Goal: Communication & Community: Answer question/provide support

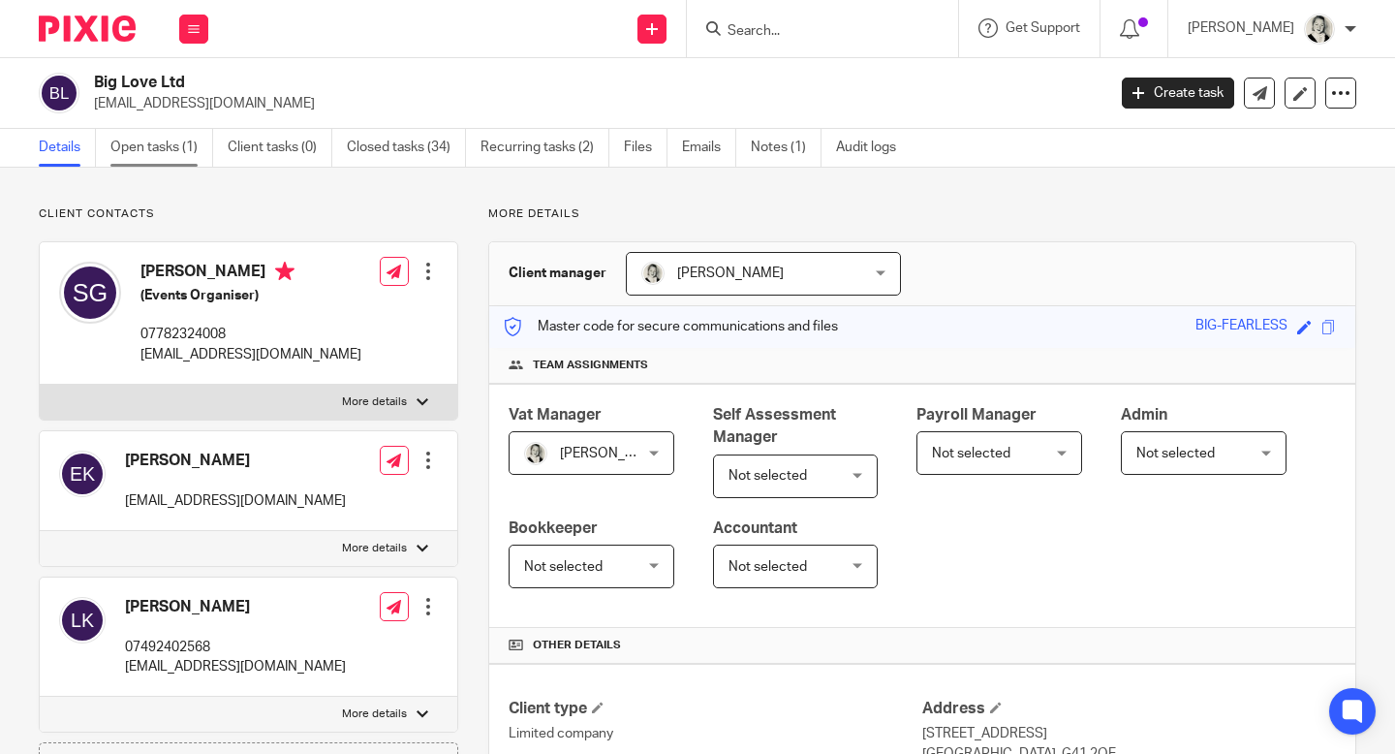
click at [134, 145] on link "Open tasks (1)" at bounding box center [161, 148] width 103 height 38
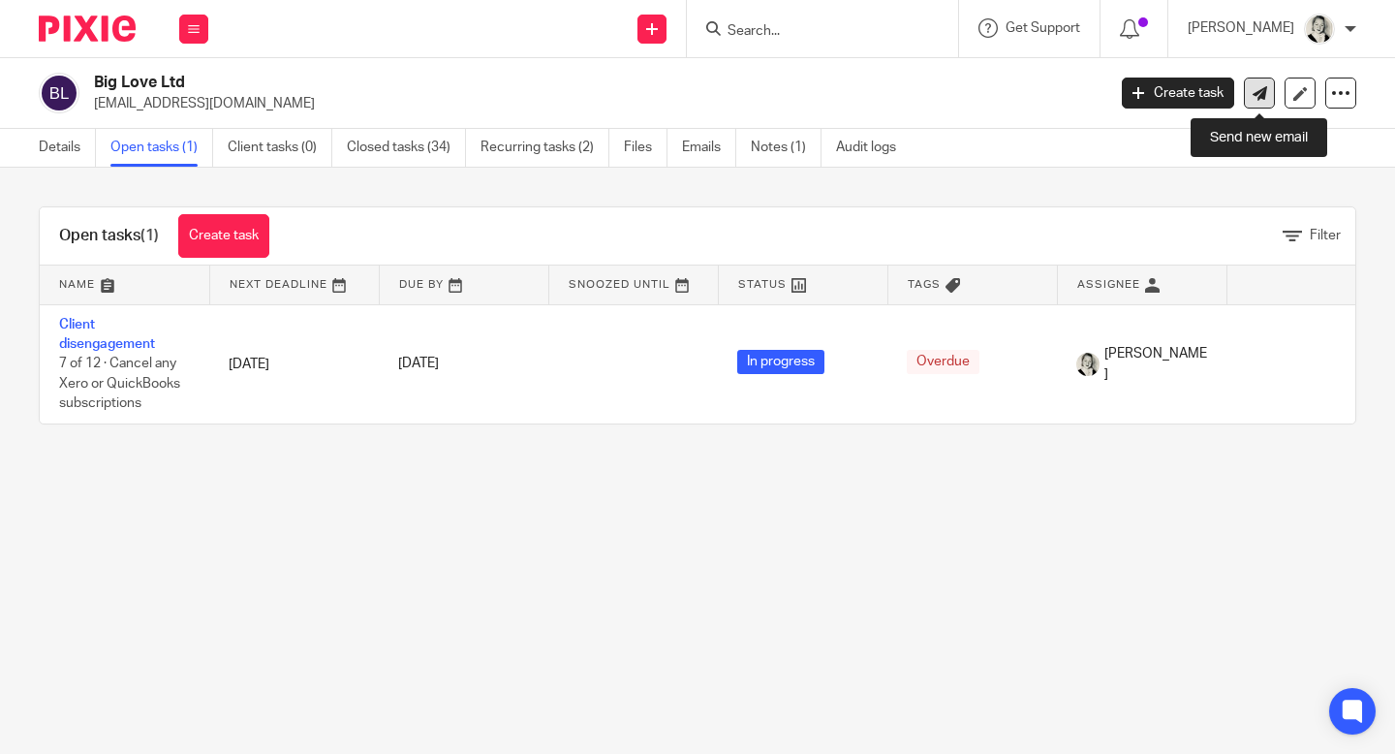
click at [1258, 105] on link at bounding box center [1259, 92] width 31 height 31
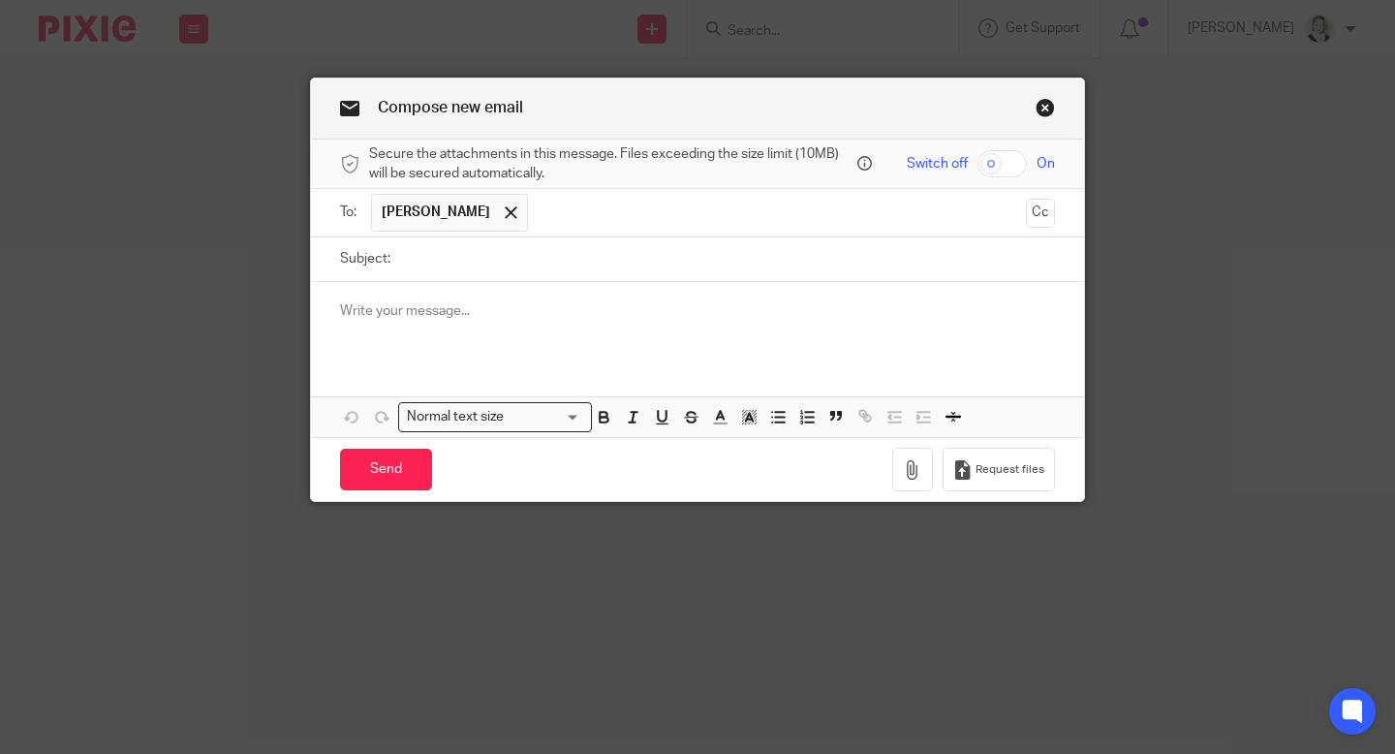
click at [454, 211] on span "[PERSON_NAME]" at bounding box center [436, 211] width 108 height 19
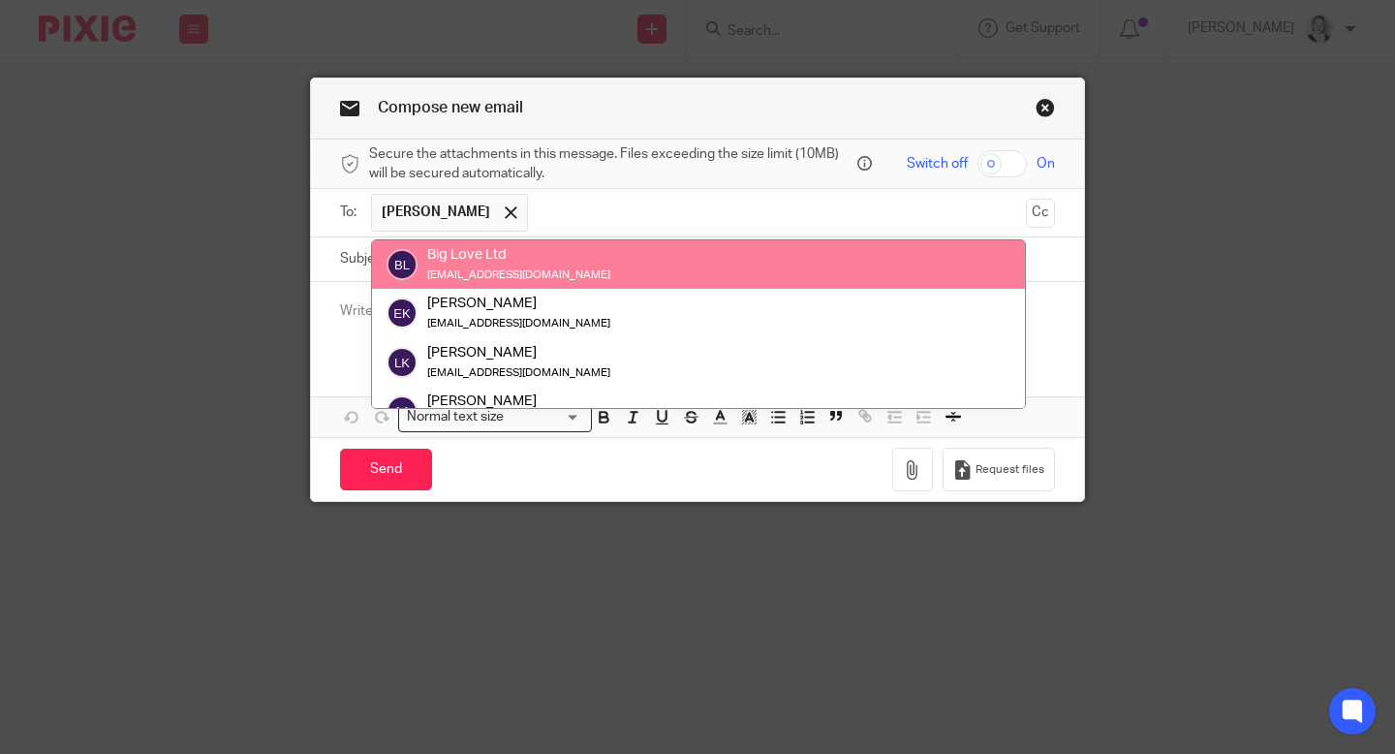
click at [450, 270] on small "[EMAIL_ADDRESS][DOMAIN_NAME]" at bounding box center [518, 275] width 183 height 11
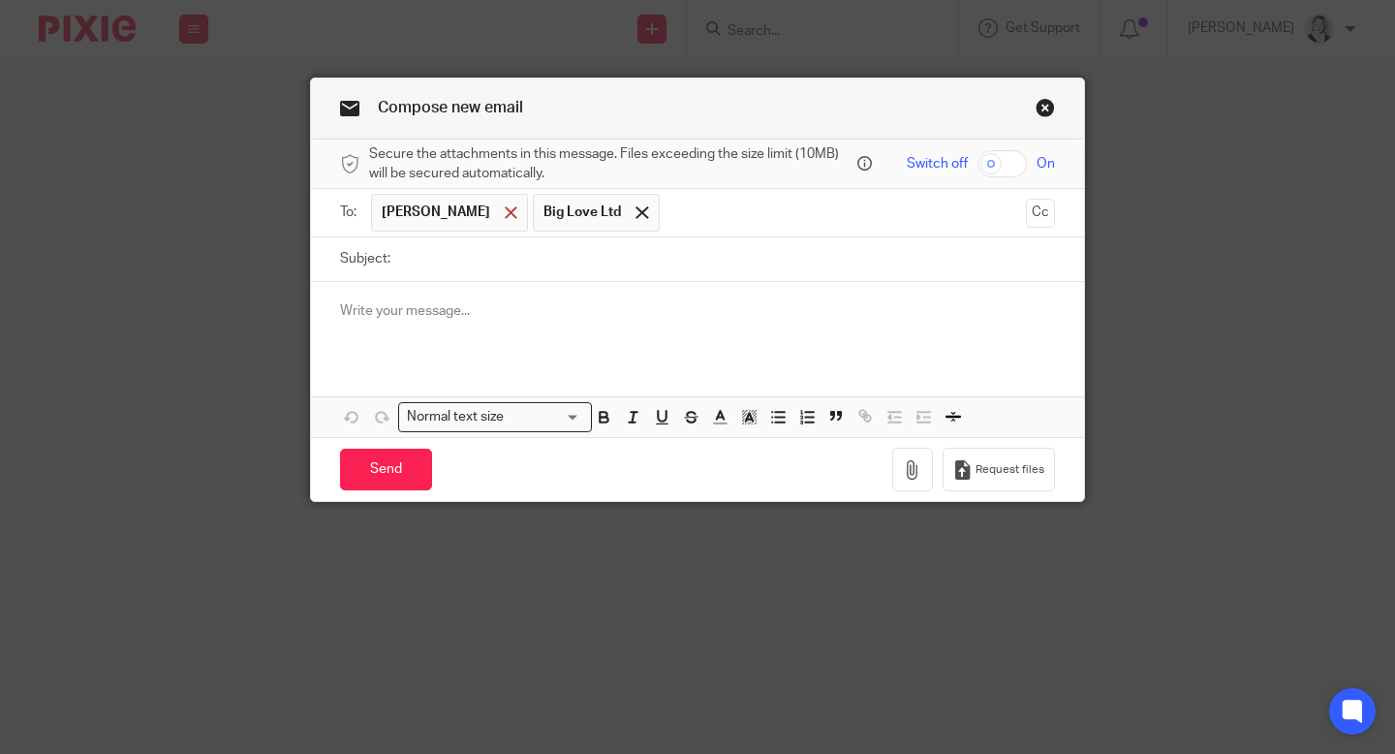
click at [505, 215] on span at bounding box center [511, 212] width 13 height 13
click at [538, 220] on input "text" at bounding box center [762, 213] width 510 height 38
click at [456, 311] on p at bounding box center [697, 310] width 715 height 19
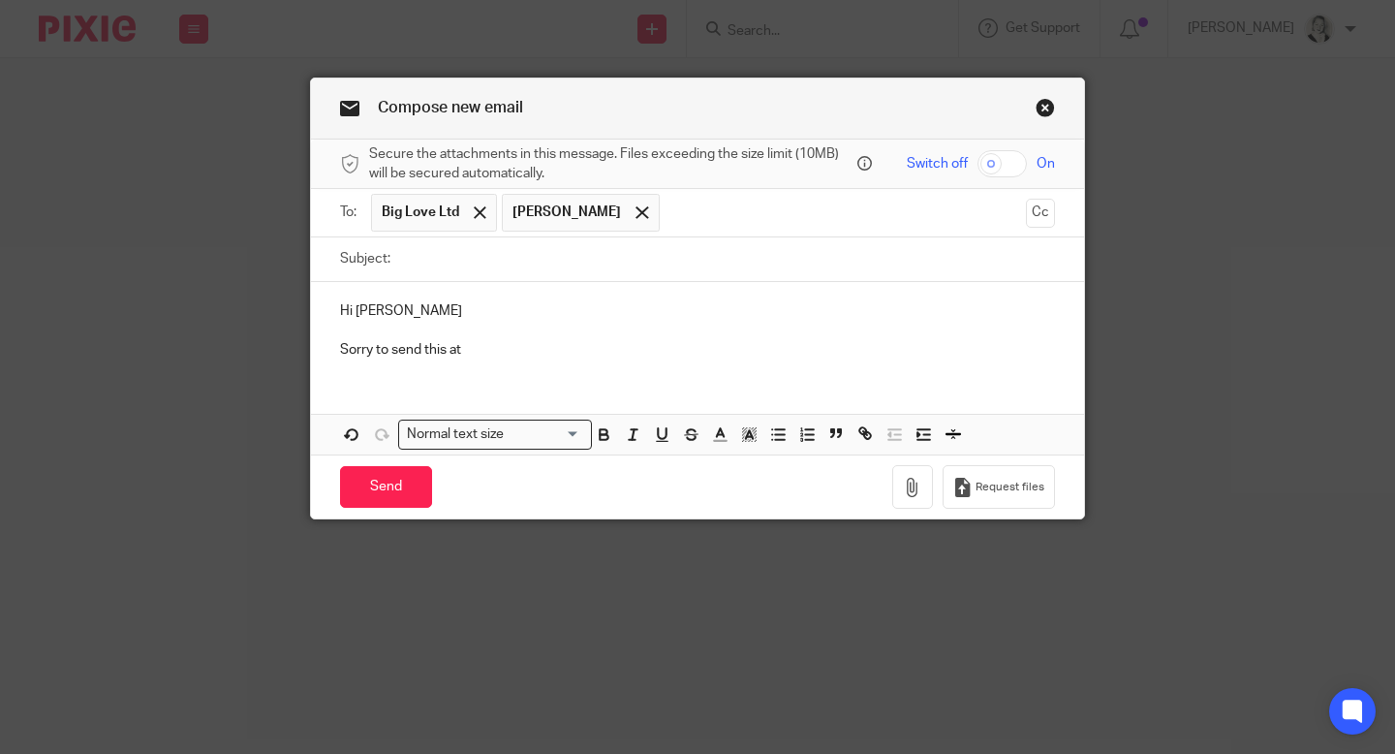
drag, startPoint x: 497, startPoint y: 360, endPoint x: 319, endPoint y: 354, distance: 178.3
click at [319, 354] on div "Hi Sarah Sorry to send this at" at bounding box center [697, 328] width 773 height 93
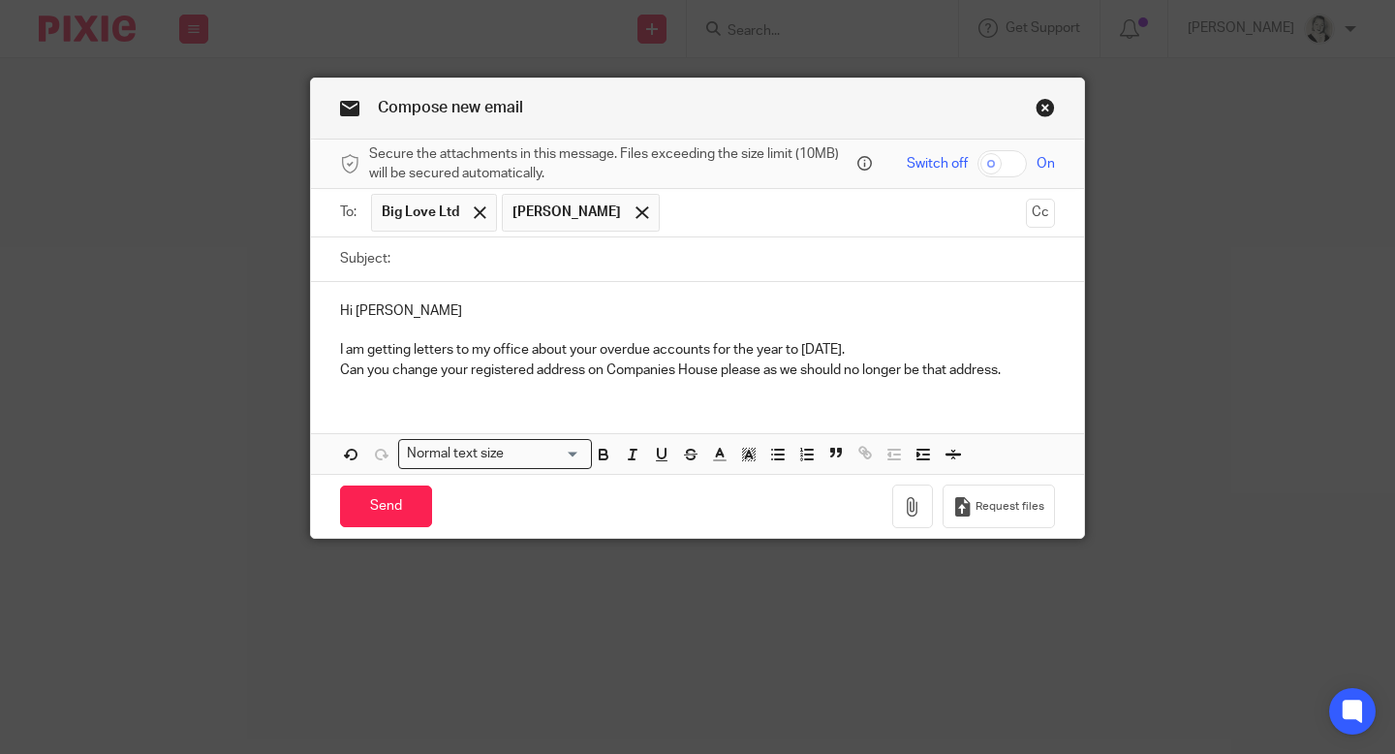
click at [1042, 108] on link "Close this dialog window" at bounding box center [1044, 111] width 19 height 26
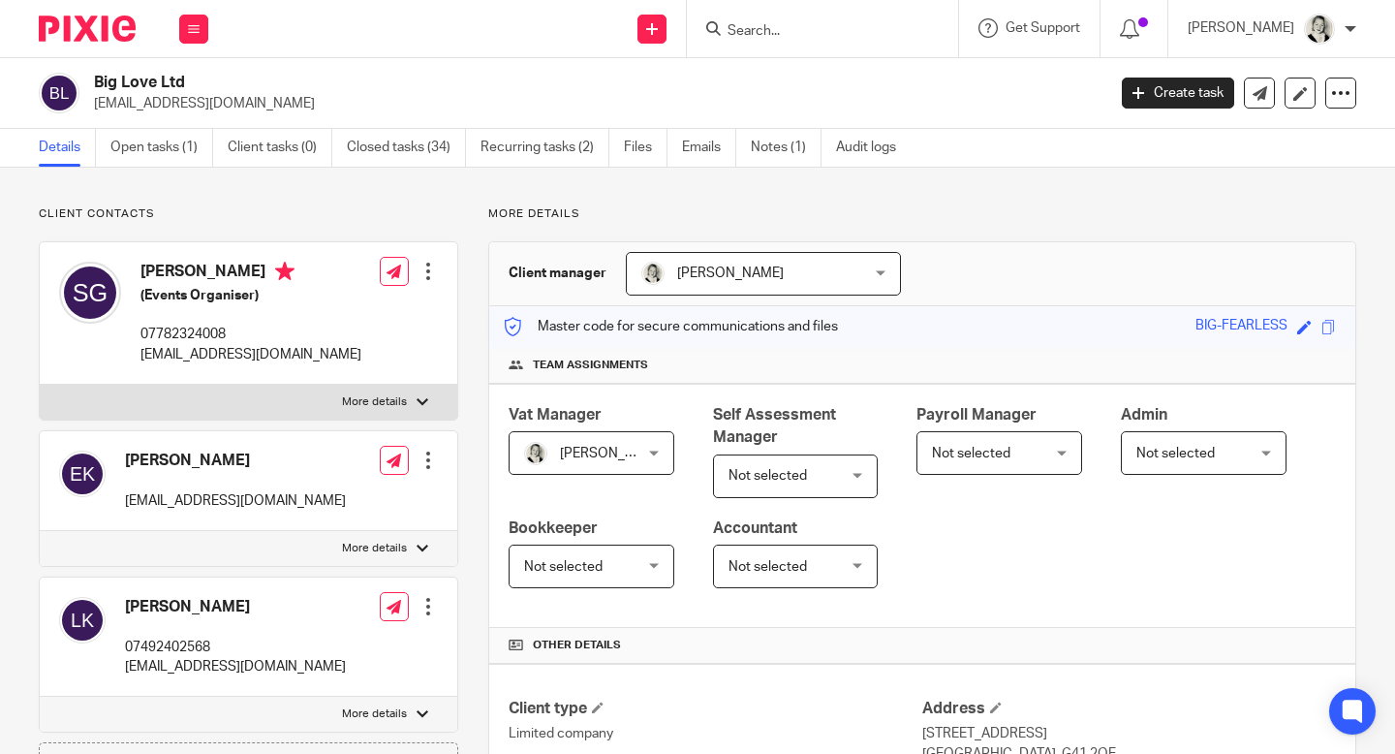
scroll to position [849, 0]
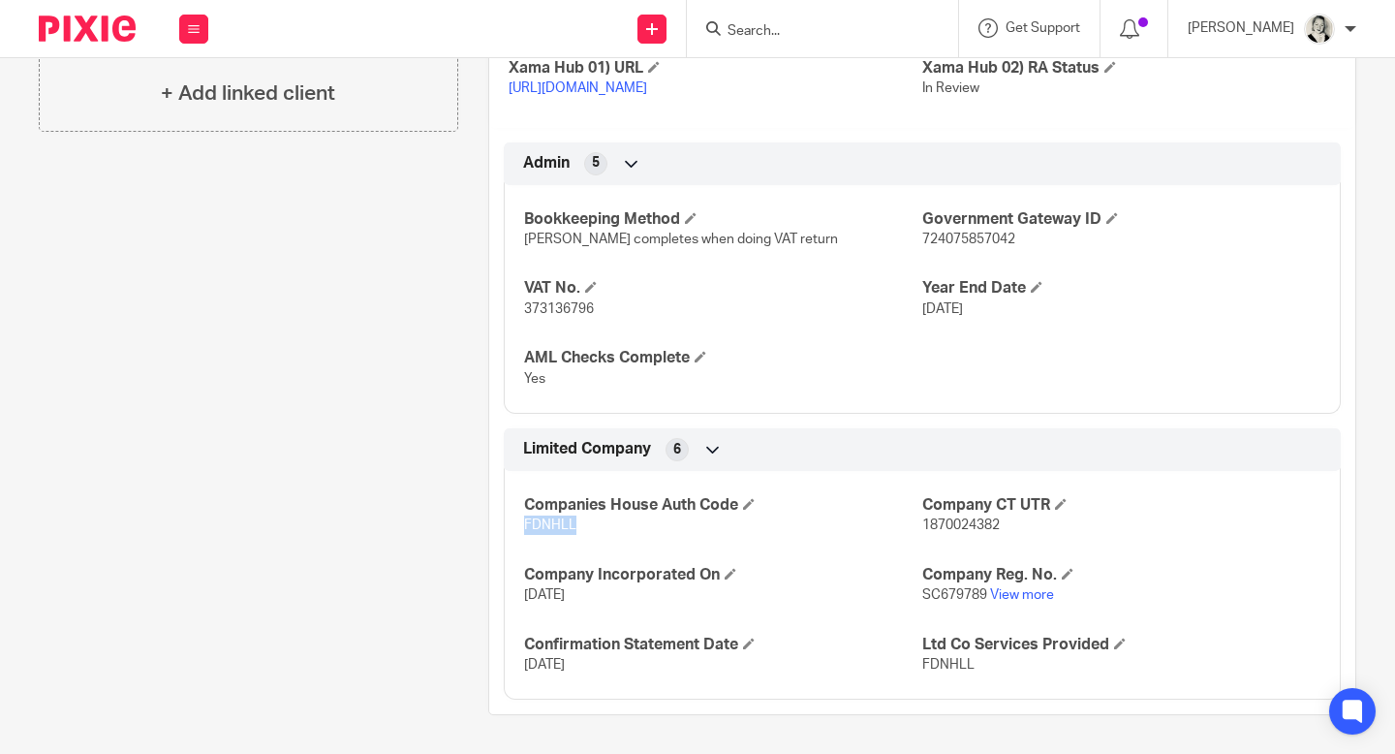
drag, startPoint x: 520, startPoint y: 525, endPoint x: 612, endPoint y: 525, distance: 92.0
click at [612, 525] on div "Companies House Auth Code FDNHLL Company CT UTR 1870024382 Company Incorporated…" at bounding box center [922, 577] width 837 height 243
copy span "FDNHLL"
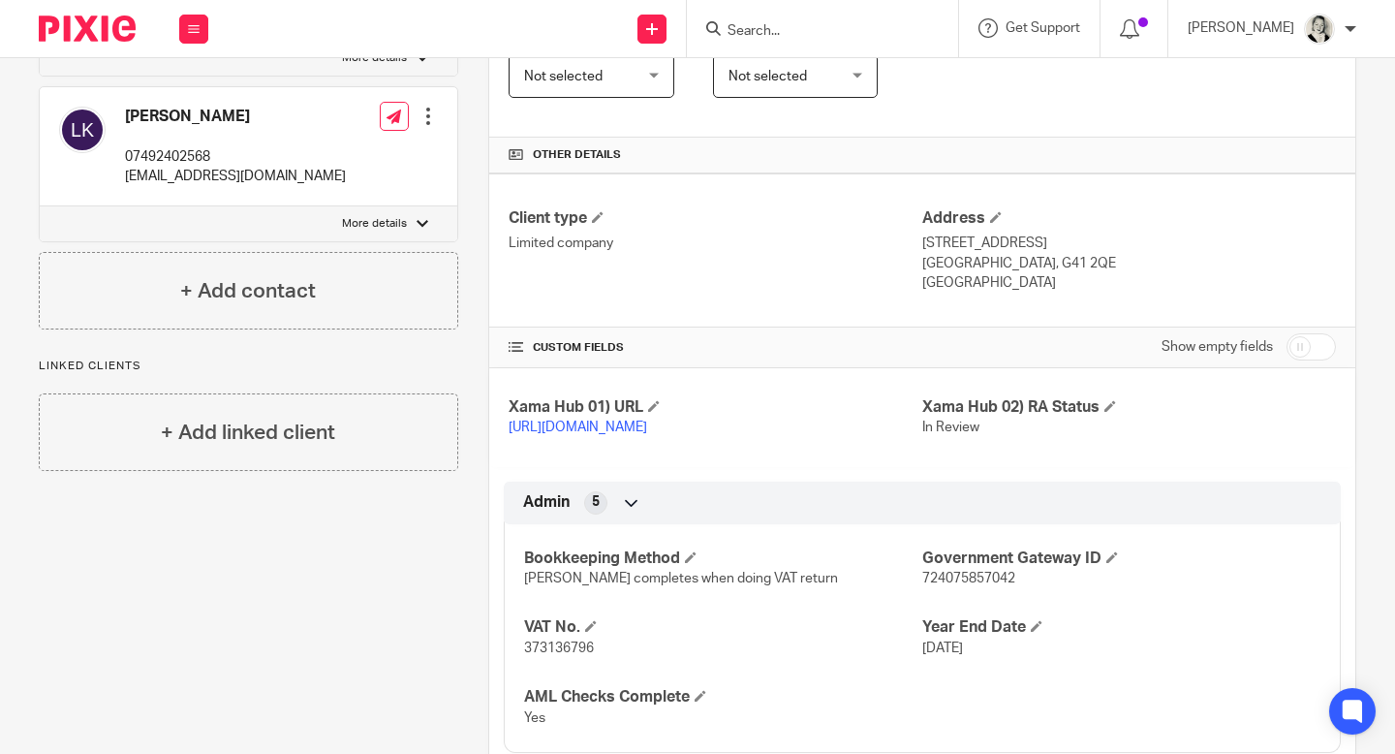
scroll to position [0, 0]
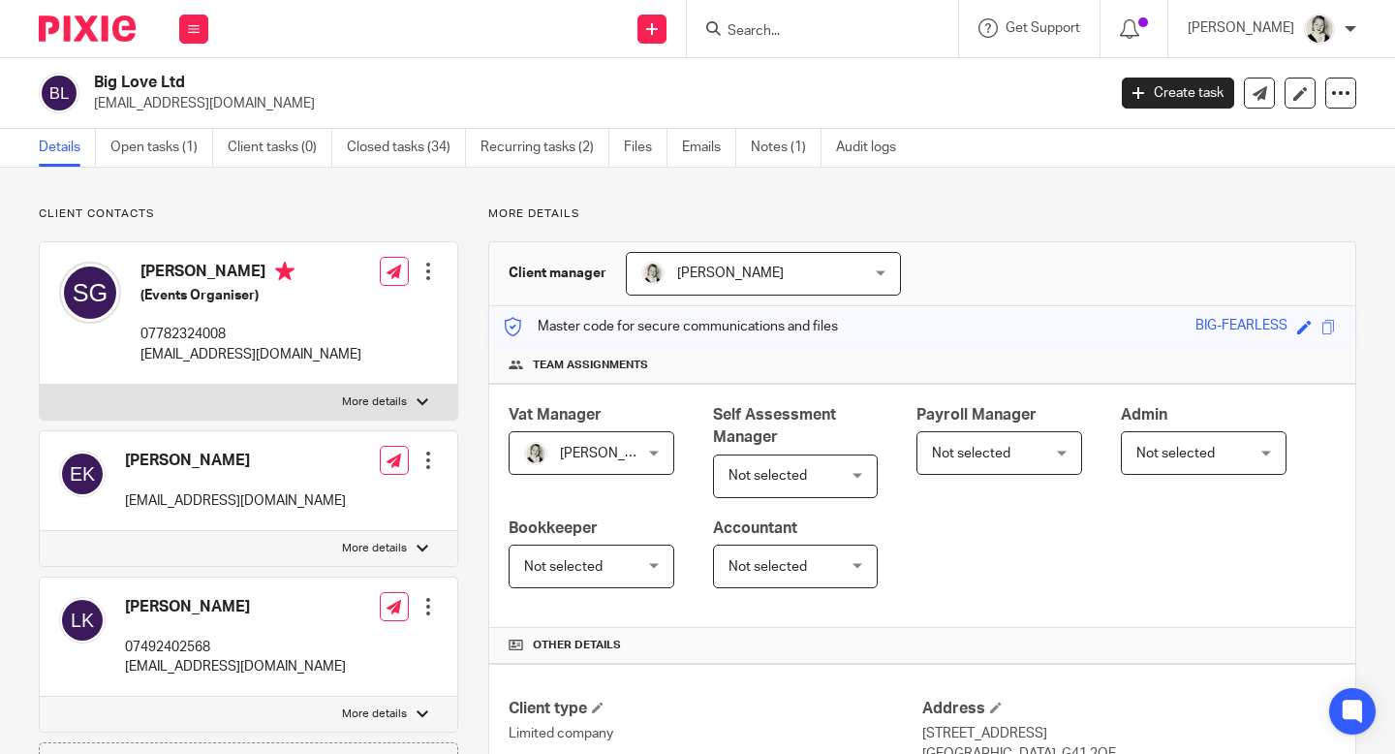
click at [761, 36] on input "Search" at bounding box center [812, 31] width 174 height 17
type input "s"
click at [715, 147] on link "Emails" at bounding box center [709, 148] width 54 height 38
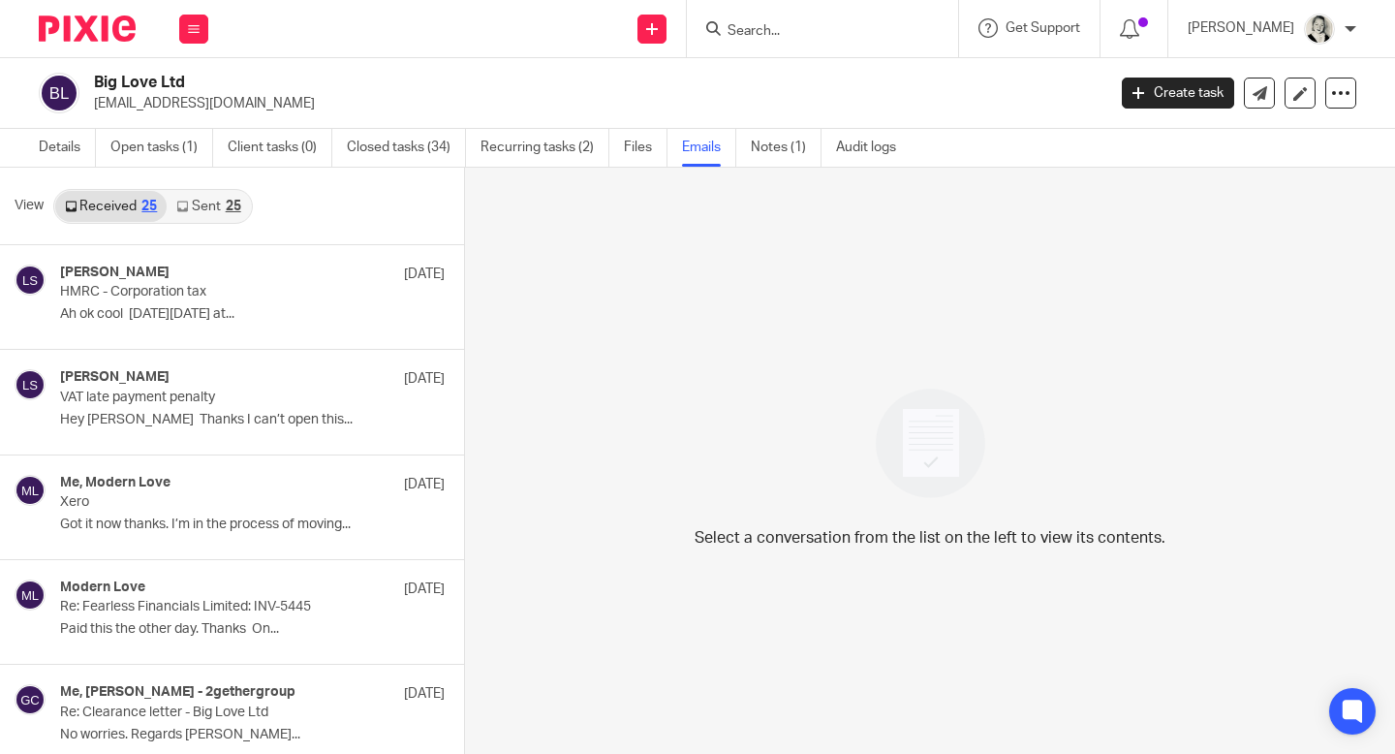
click at [210, 208] on link "Sent 25" at bounding box center [208, 206] width 83 height 31
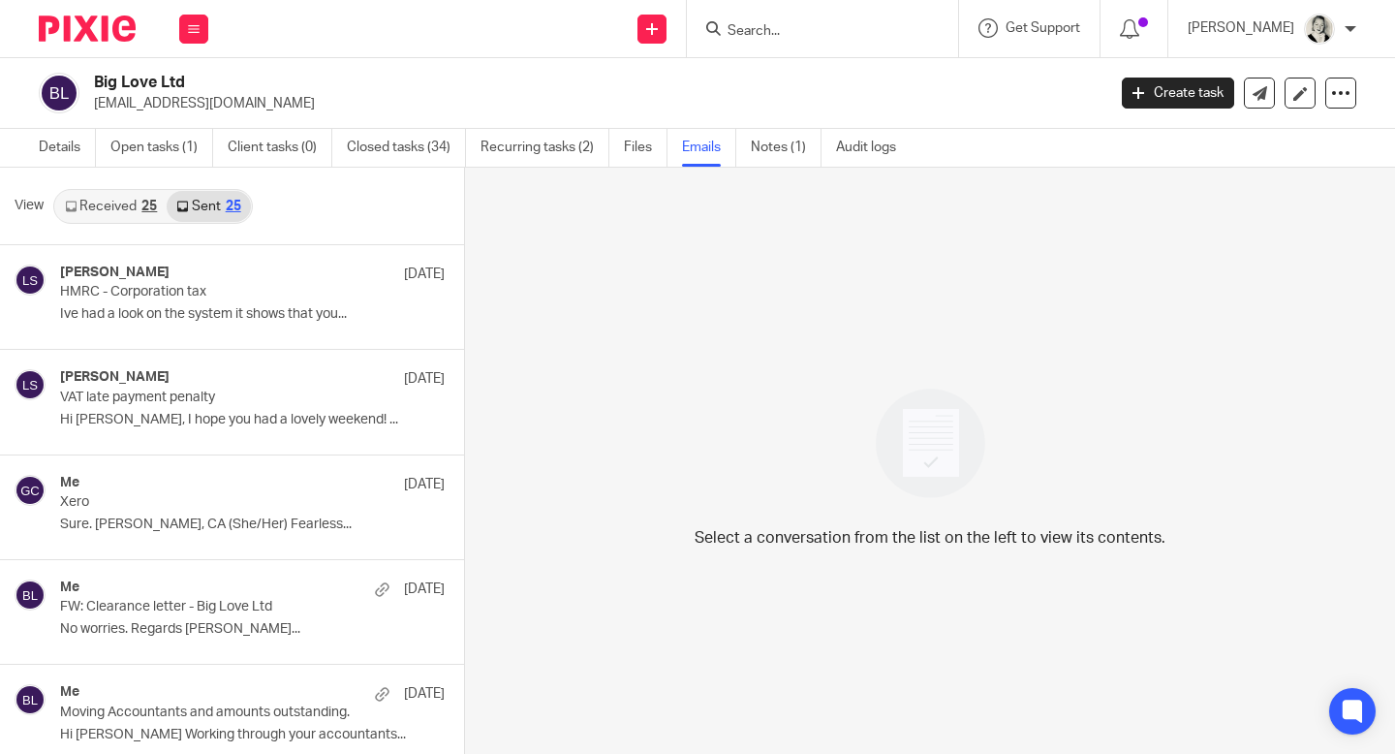
scroll to position [3, 0]
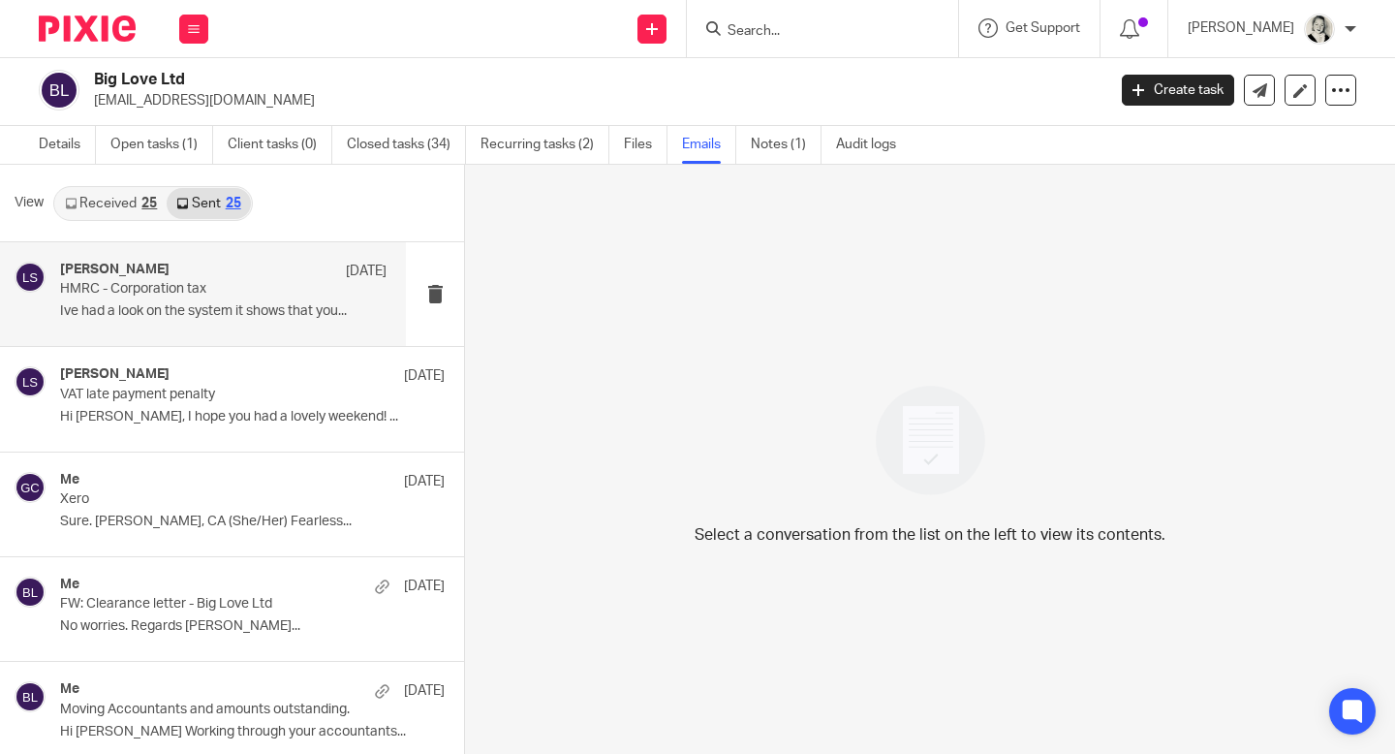
click at [132, 295] on p "HMRC - Corporation tax" at bounding box center [191, 289] width 262 height 16
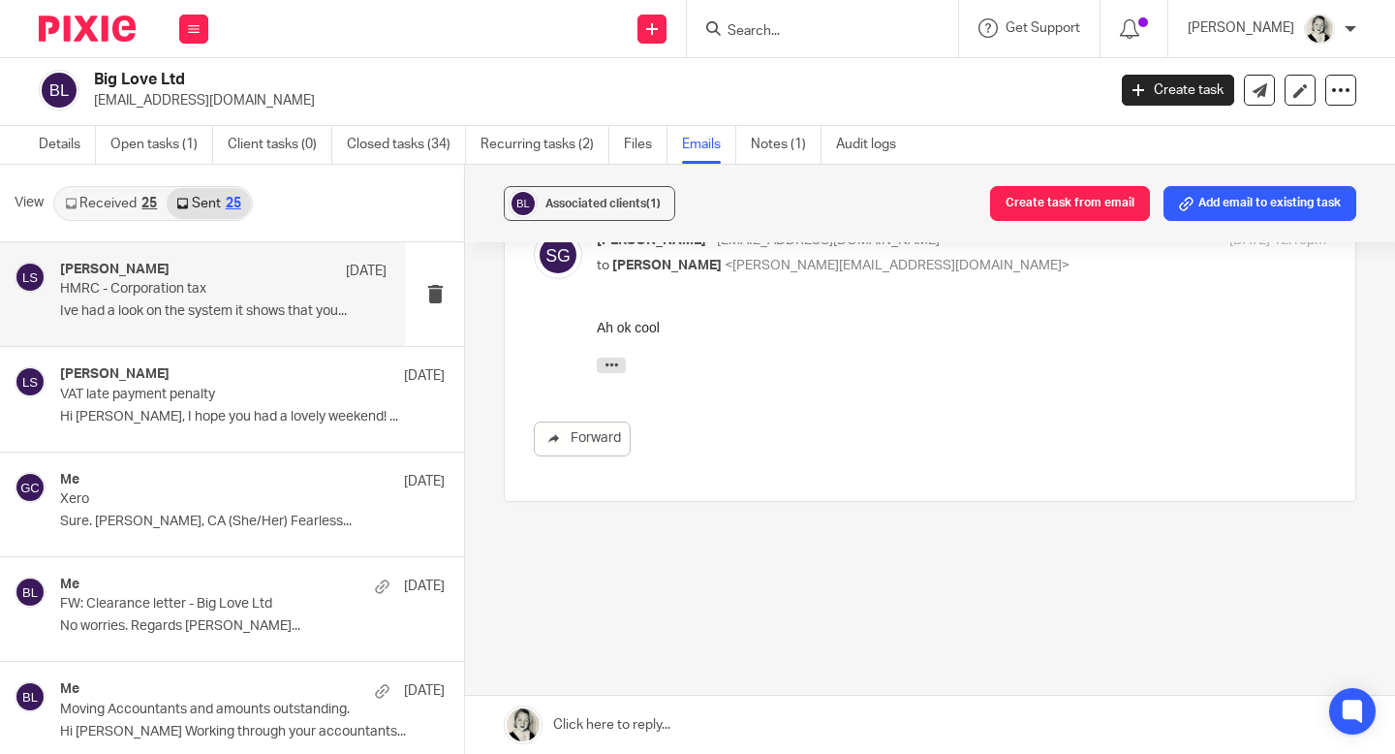
scroll to position [216, 0]
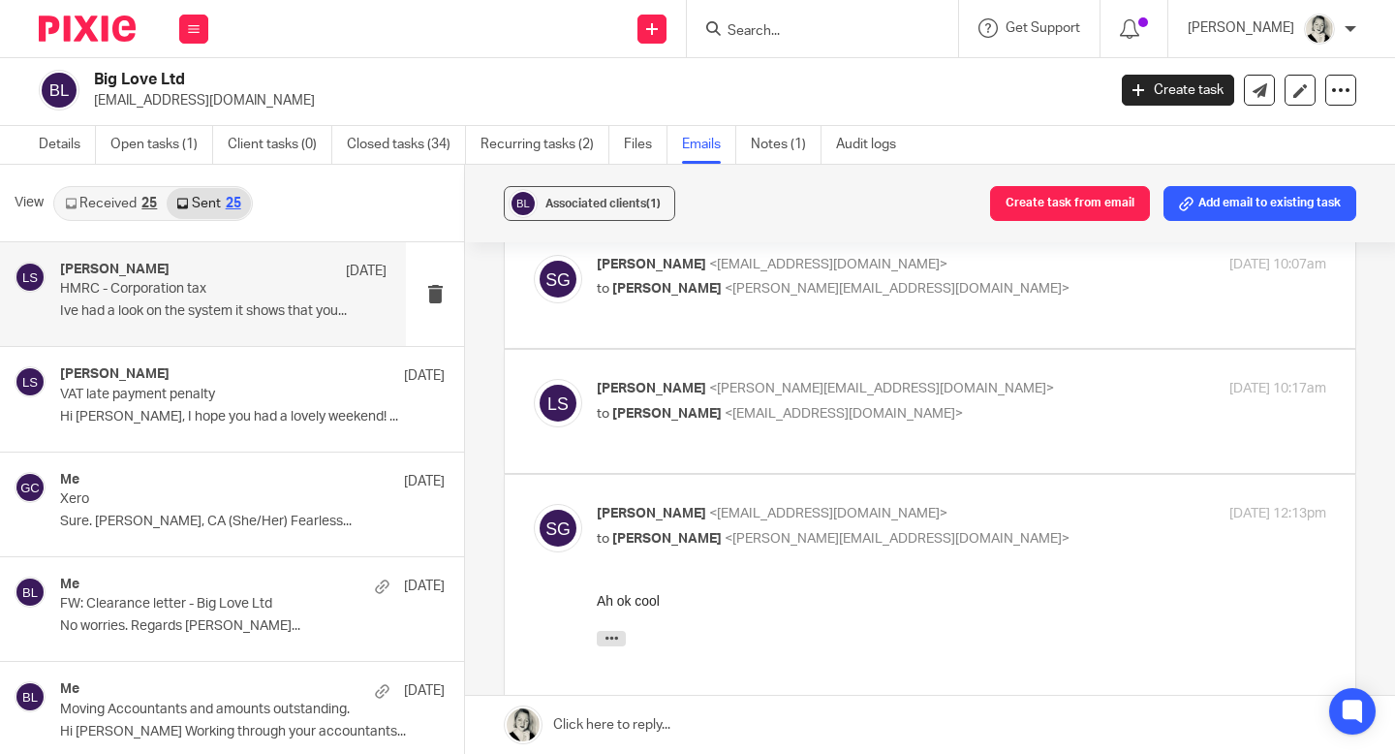
click at [660, 413] on span "[PERSON_NAME]" at bounding box center [666, 414] width 109 height 14
checkbox input "true"
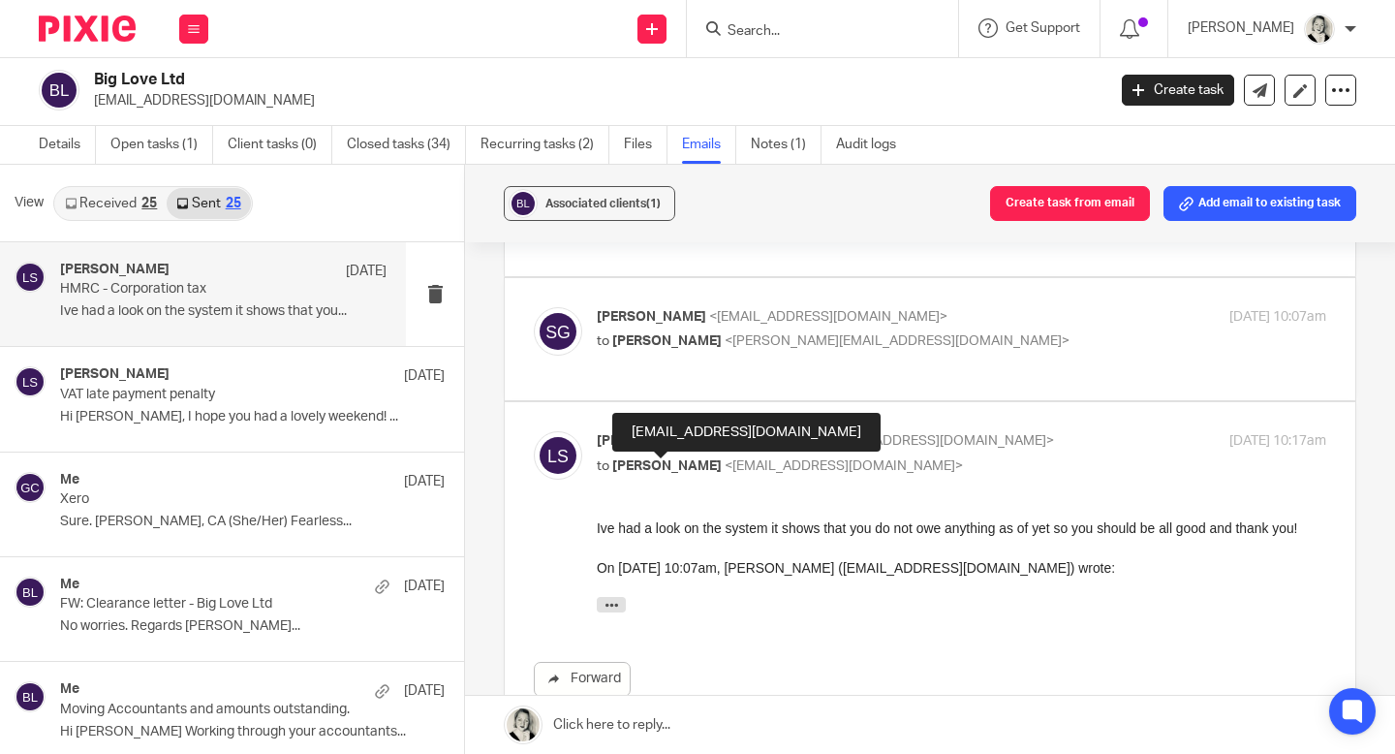
scroll to position [163, 0]
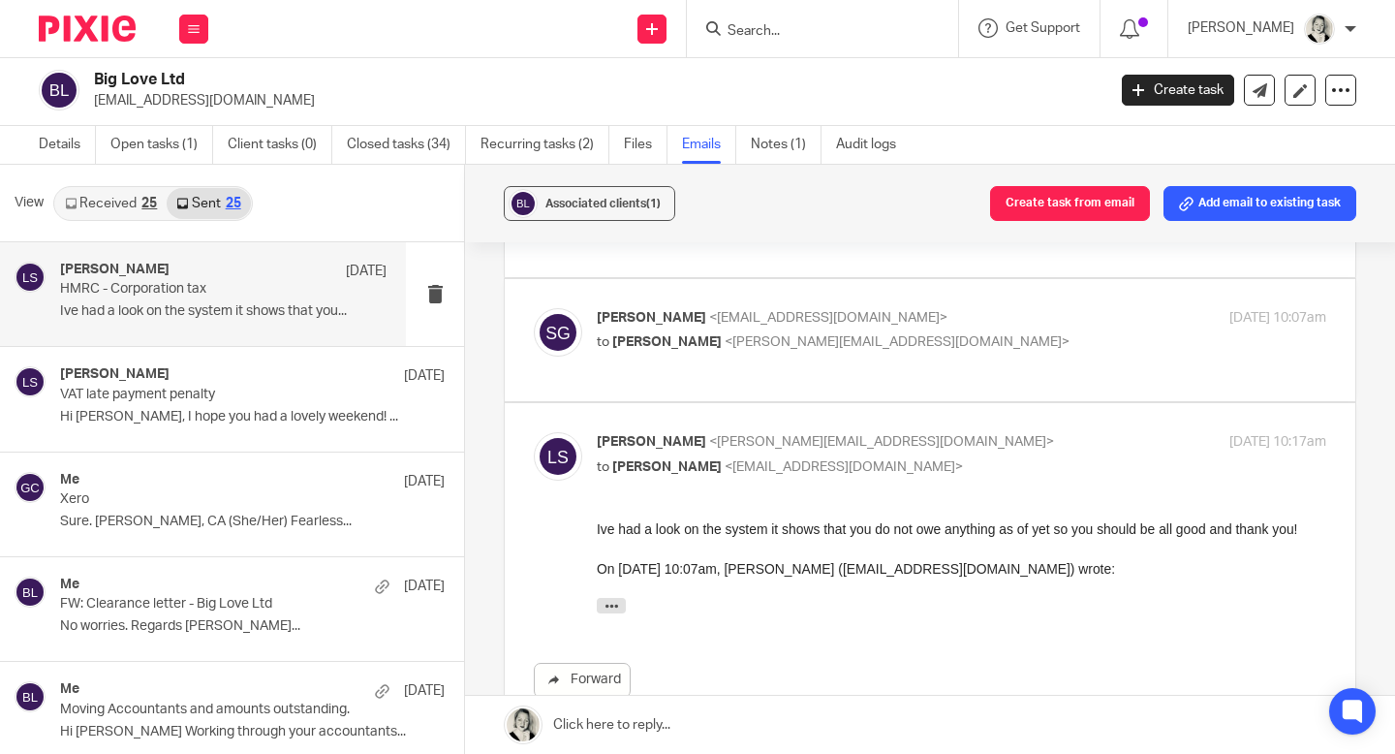
click at [676, 376] on label at bounding box center [930, 340] width 850 height 123
click at [534, 308] on input "checkbox" at bounding box center [533, 307] width 1 height 1
checkbox input "true"
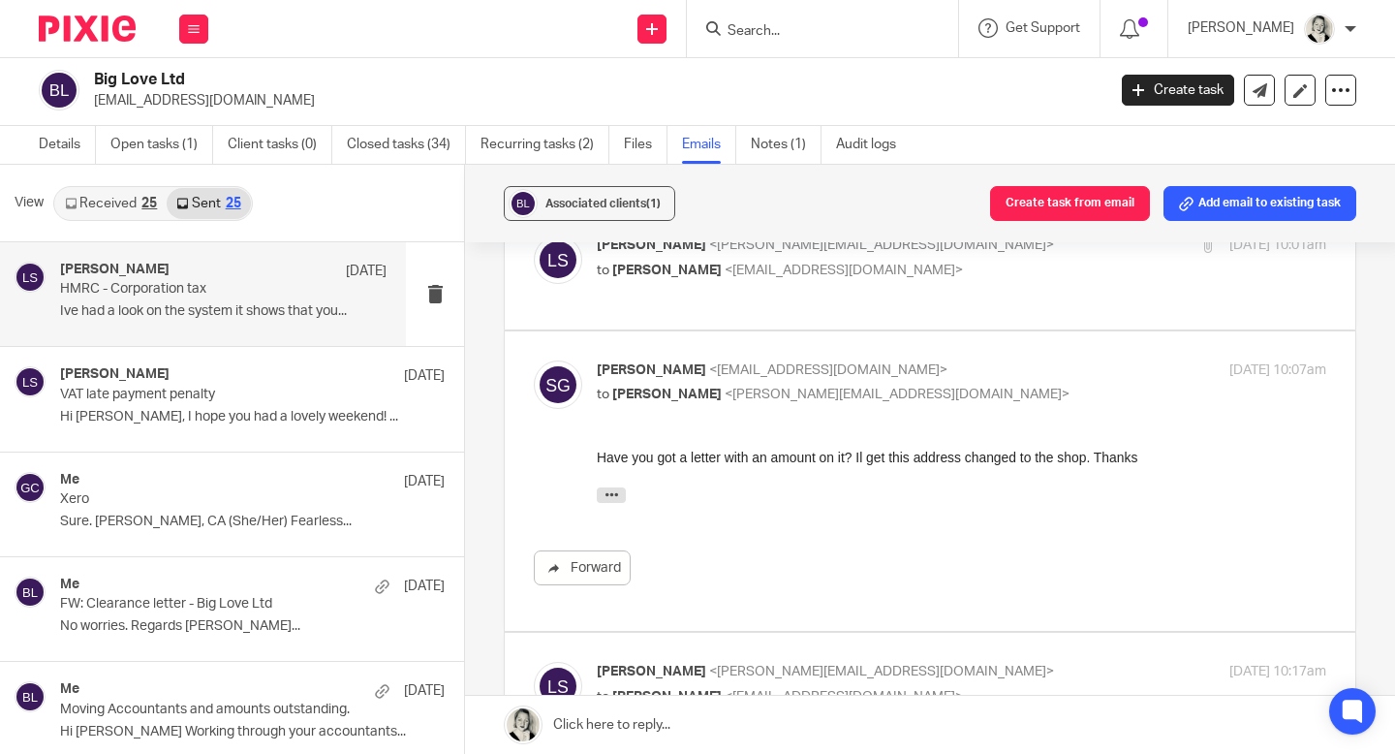
scroll to position [103, 0]
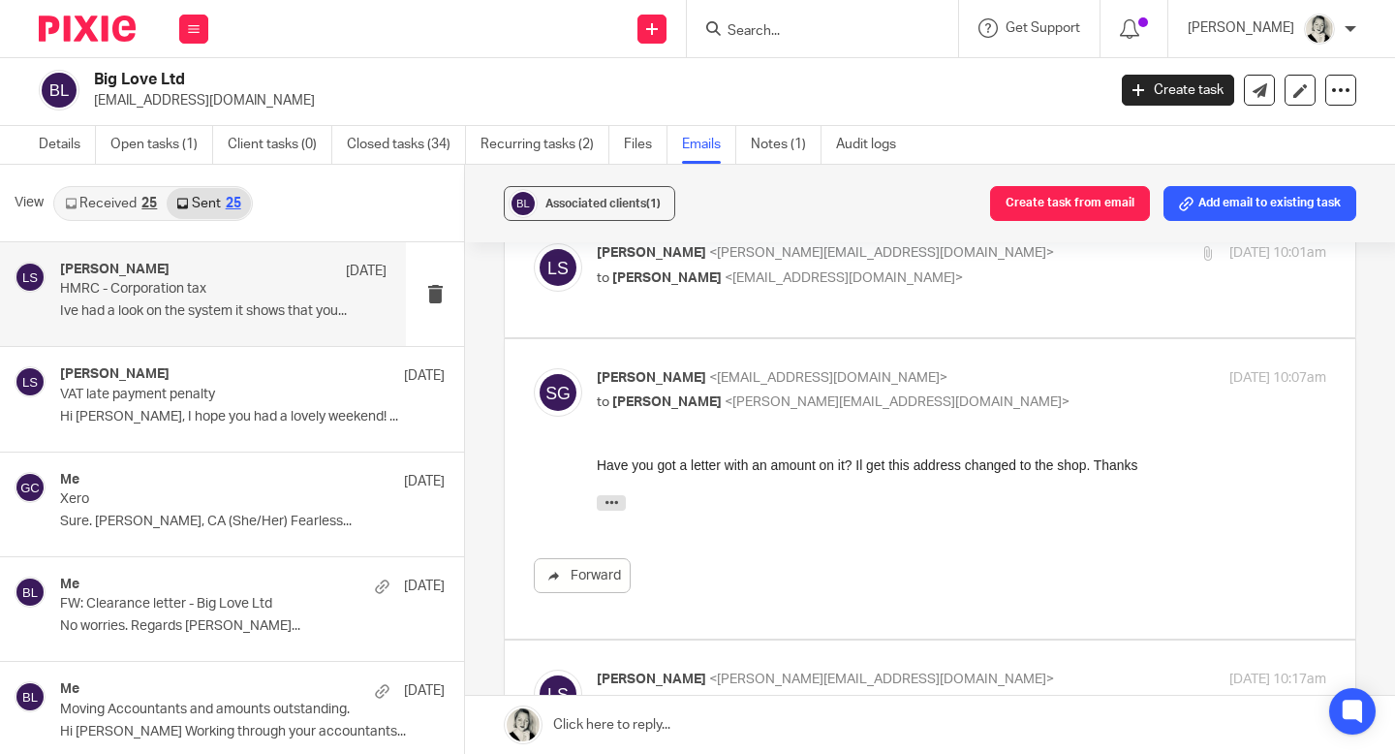
click at [692, 292] on div "[PERSON_NAME] <[EMAIL_ADDRESS][DOMAIN_NAME]> to [PERSON_NAME] <[EMAIL_ADDRESS][…" at bounding box center [930, 275] width 792 height 65
click at [678, 275] on span "[PERSON_NAME]" at bounding box center [666, 278] width 109 height 14
checkbox input "true"
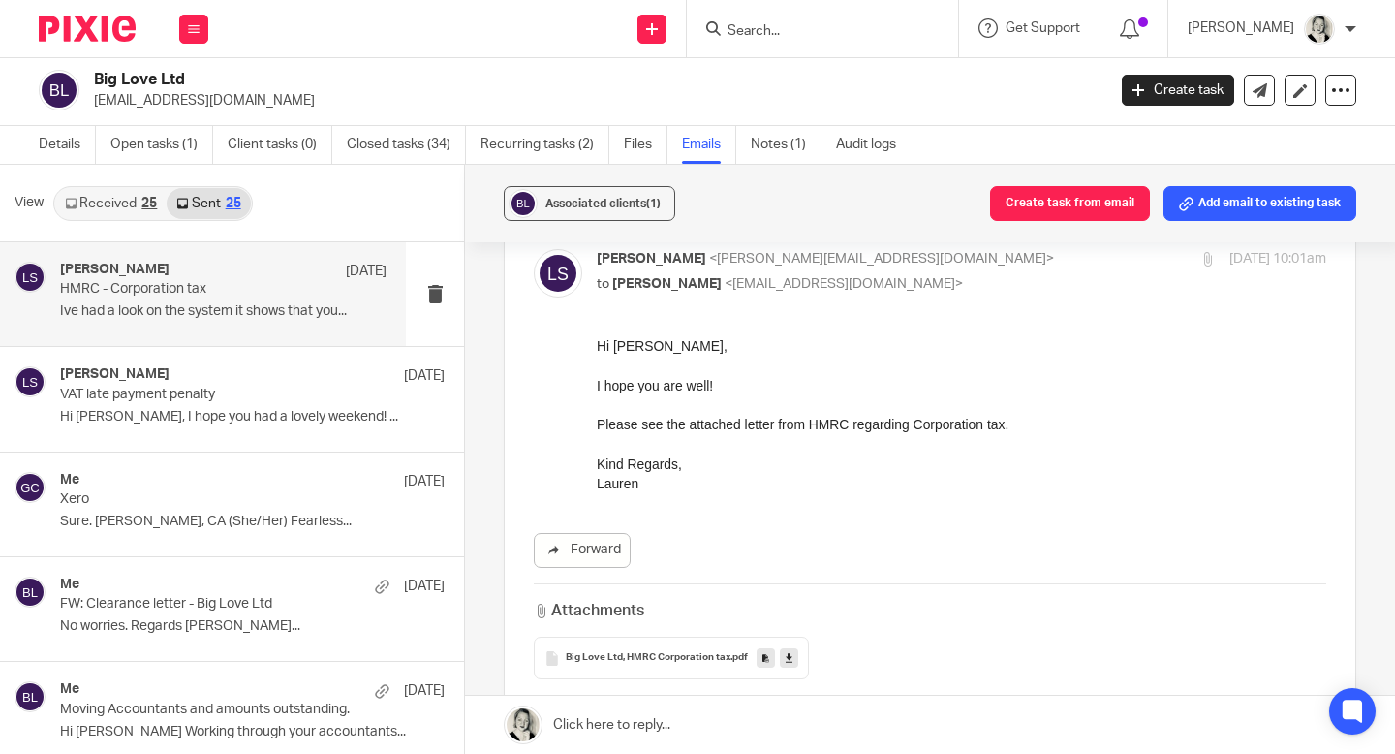
scroll to position [108, 0]
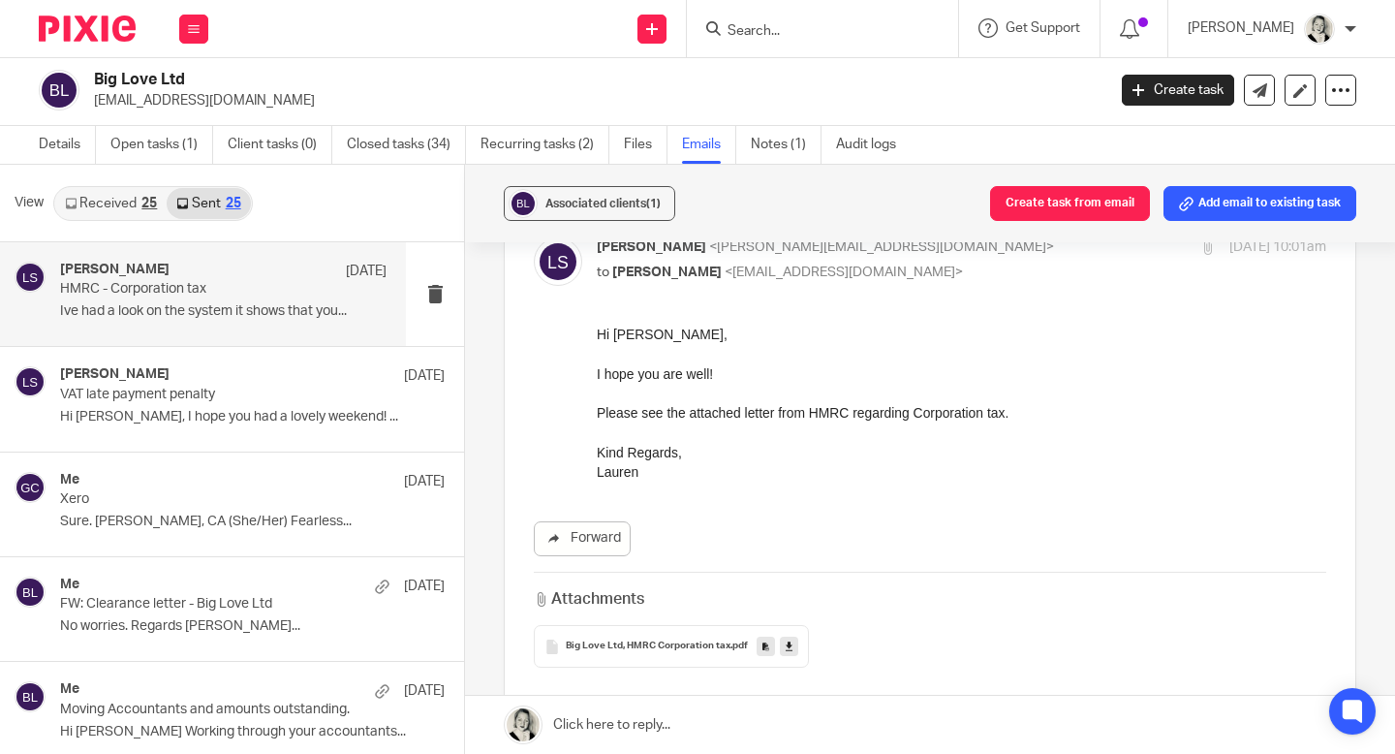
click at [109, 213] on link "Received 25" at bounding box center [110, 203] width 111 height 31
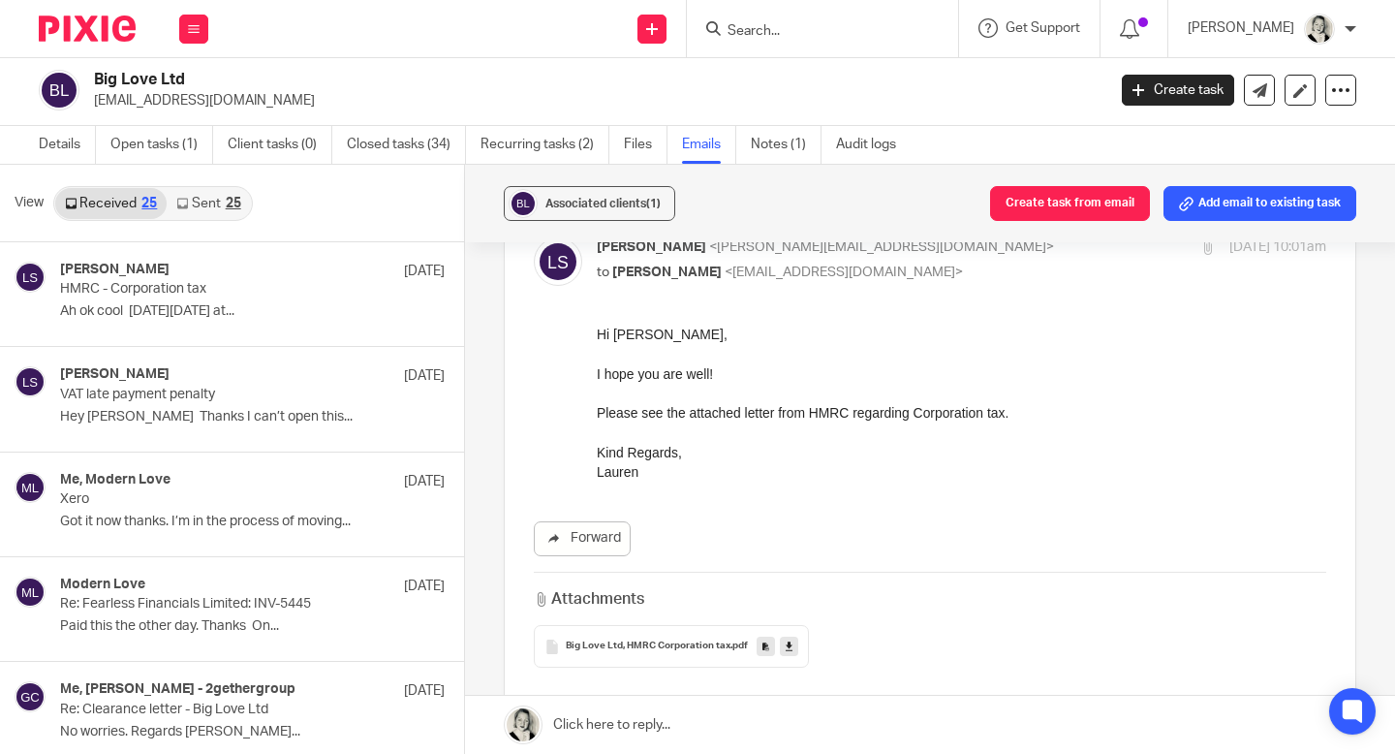
click at [1240, 92] on div "Create task" at bounding box center [1183, 90] width 122 height 31
click at [1252, 92] on icon at bounding box center [1259, 90] width 15 height 15
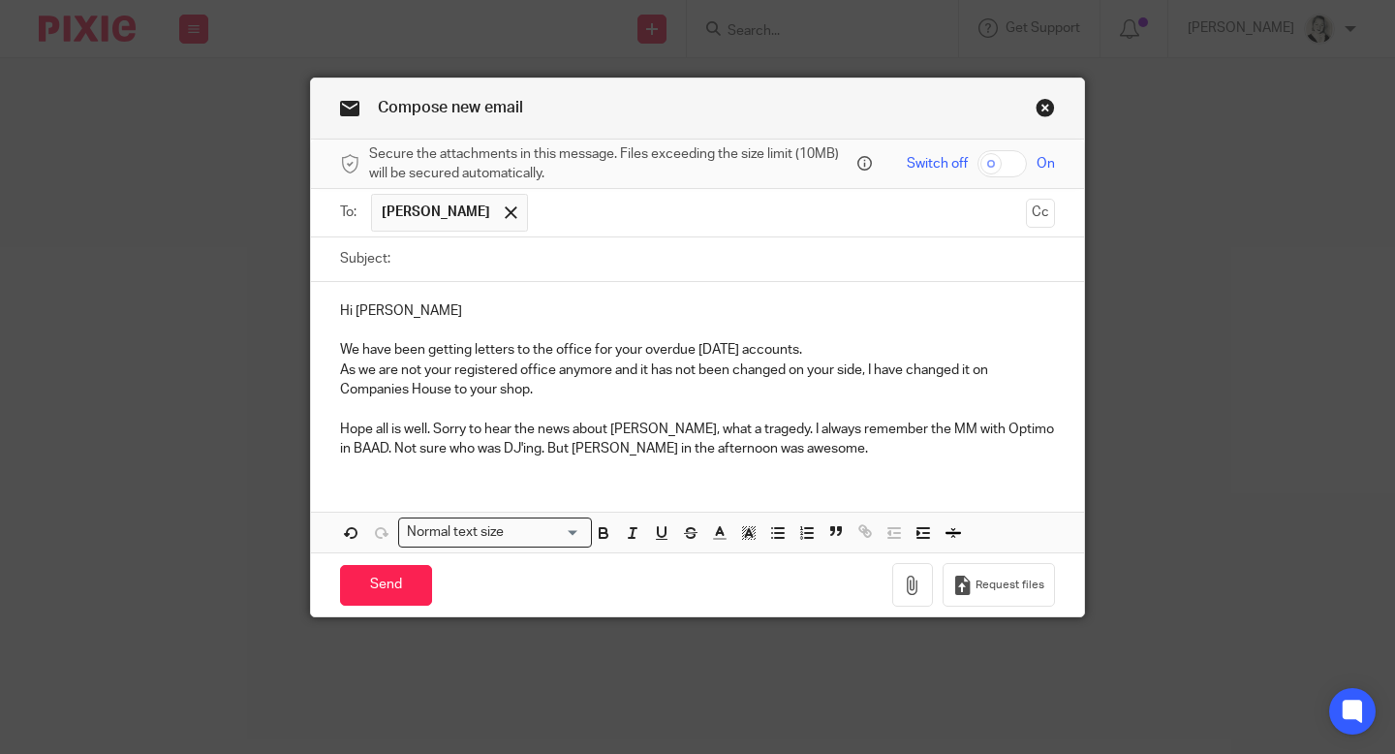
click at [520, 273] on input "Subject:" at bounding box center [727, 259] width 655 height 44
type input "Change of Address."
click at [868, 342] on p "We have been getting letters to the office for your overdue [DATE] accounts." at bounding box center [697, 349] width 715 height 19
click at [953, 397] on p "As we are not your registered office anymore and it has not been changed on you…" at bounding box center [697, 380] width 715 height 40
click at [891, 459] on p "Hope all is well. Sorry to hear the news about [PERSON_NAME], what a tragedy. I…" at bounding box center [697, 439] width 715 height 40
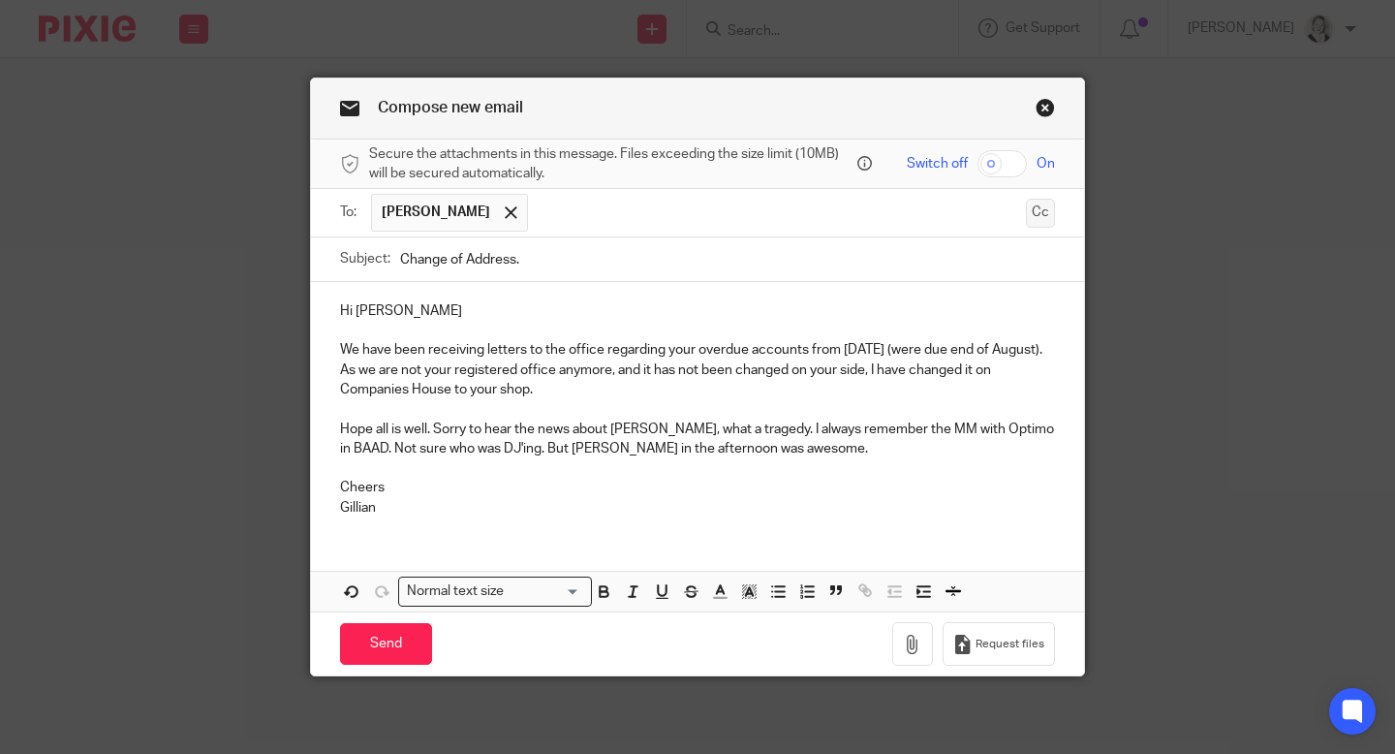
click at [1042, 224] on button "Cc" at bounding box center [1040, 213] width 29 height 29
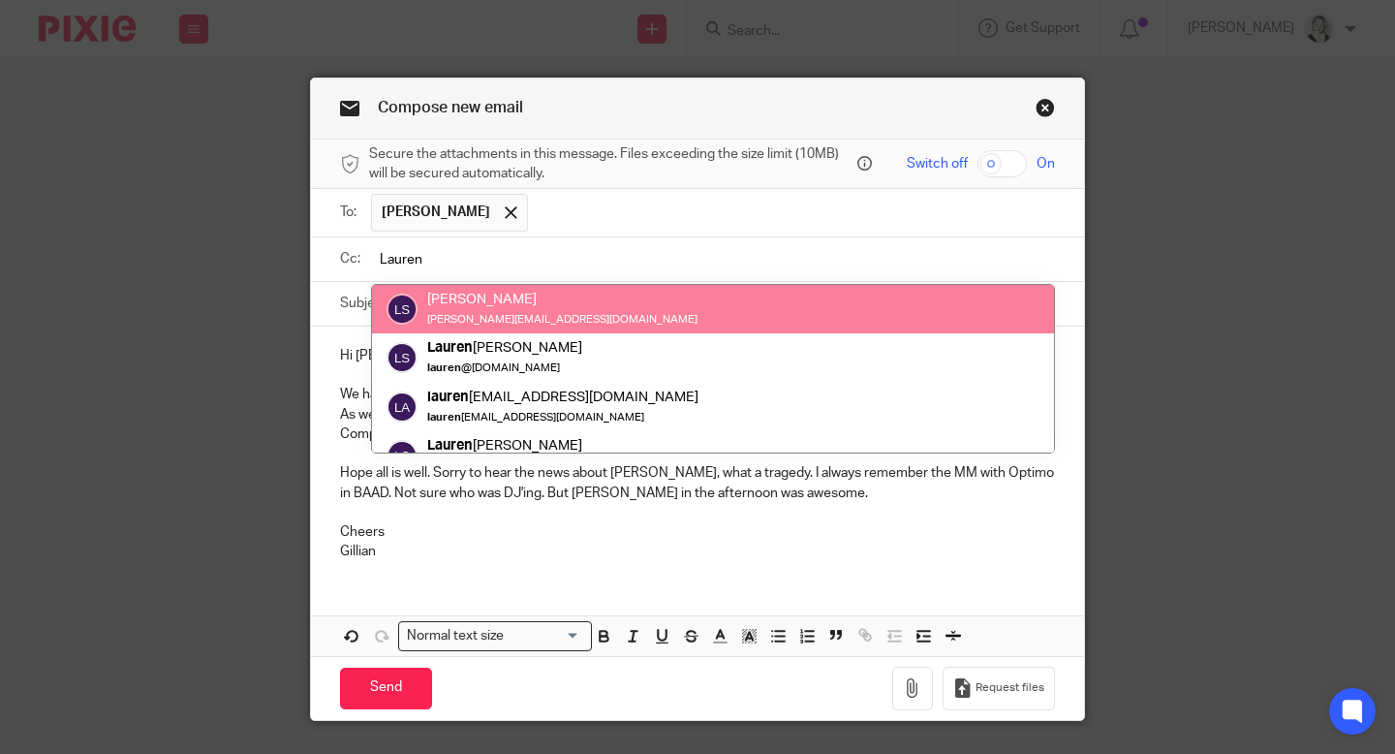
type input "Lauren"
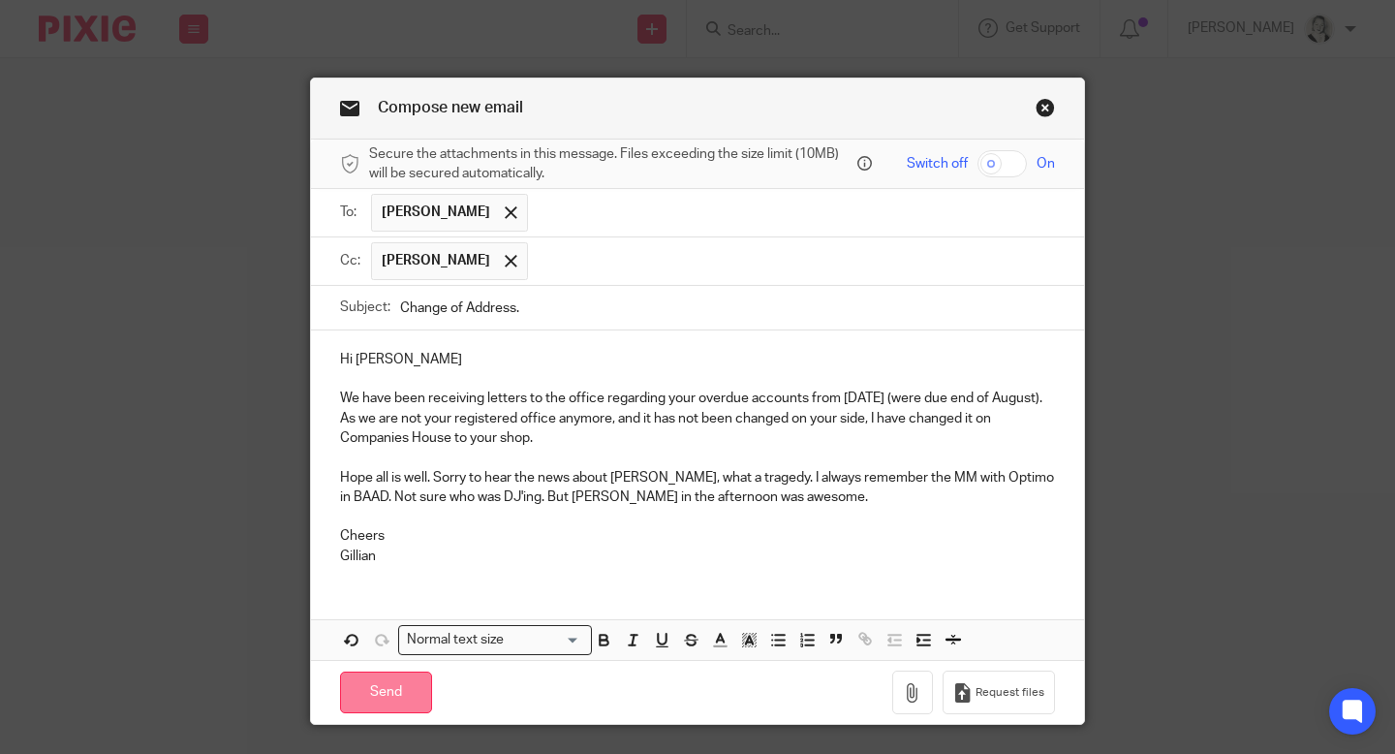
click at [342, 713] on input "Send" at bounding box center [386, 692] width 92 height 42
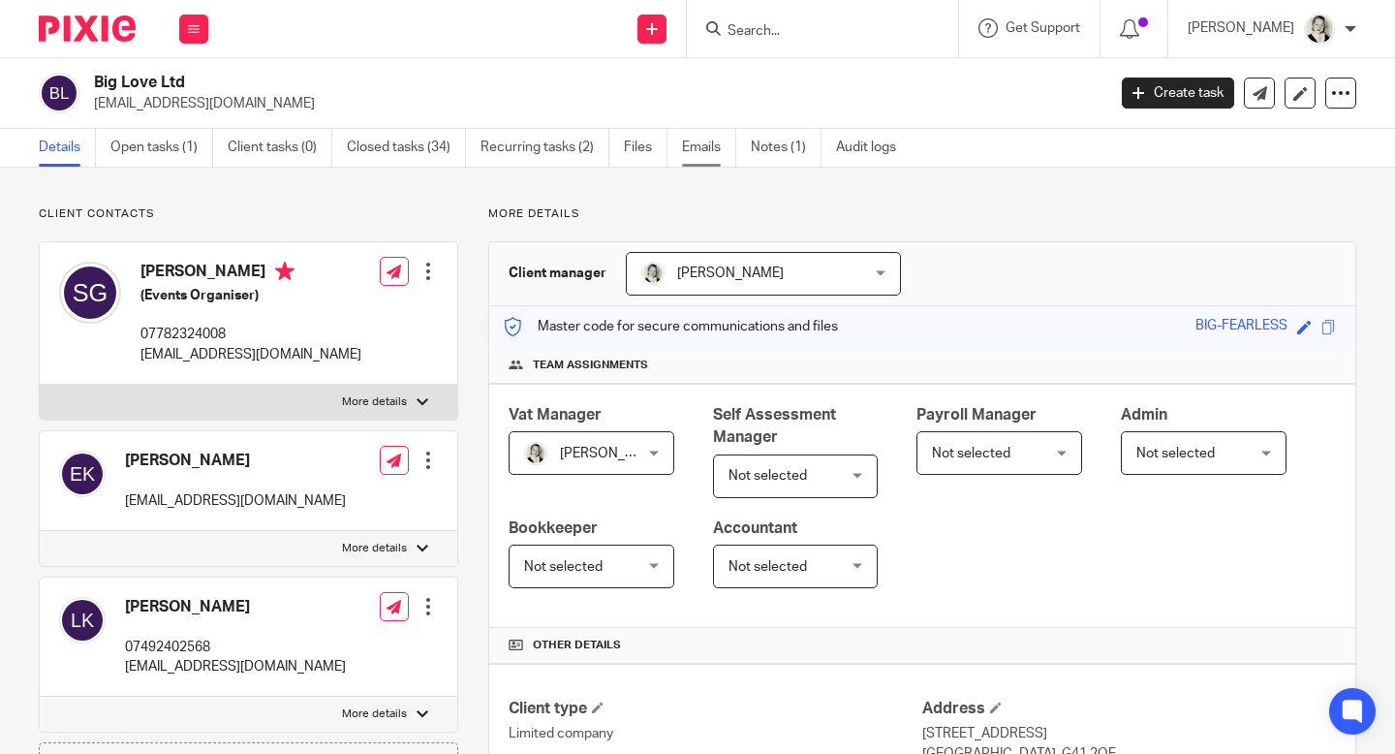
click at [704, 154] on link "Emails" at bounding box center [709, 148] width 54 height 38
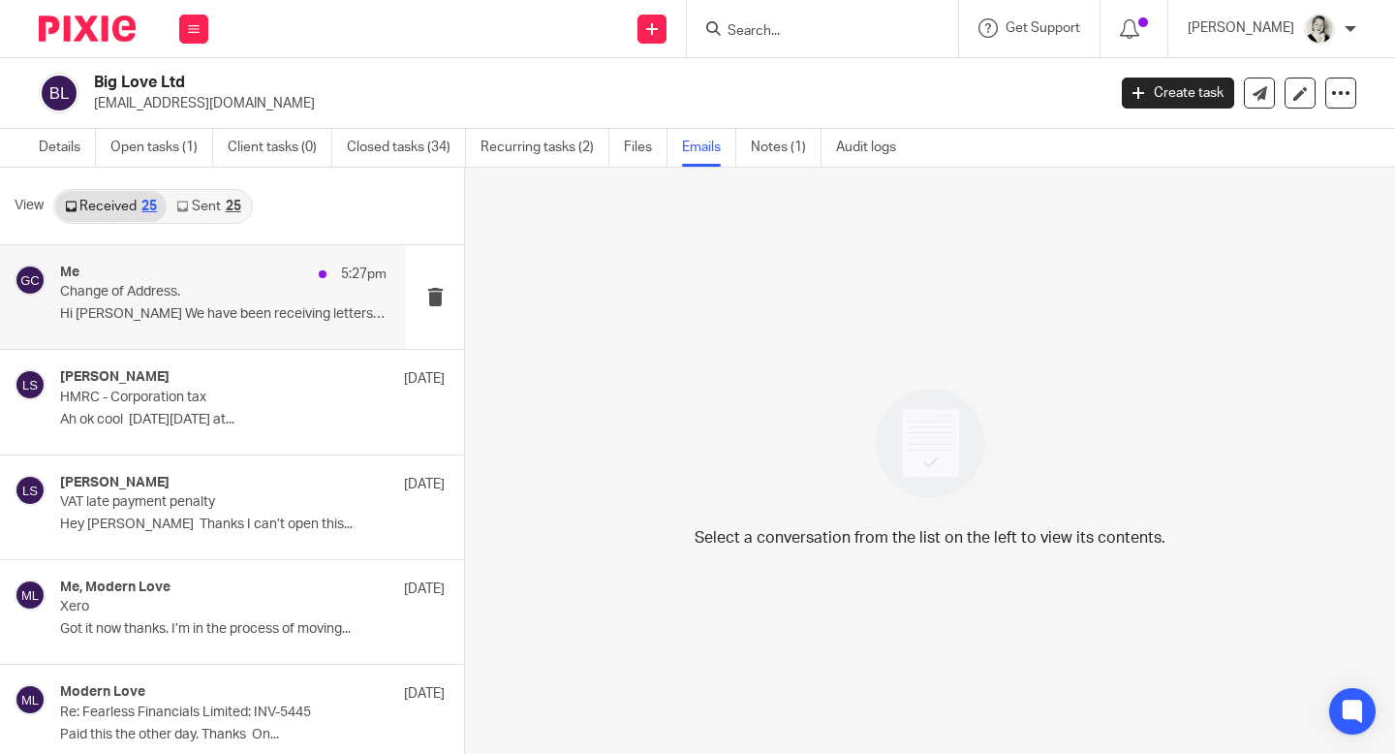
click at [222, 295] on p "Change of Address." at bounding box center [191, 292] width 262 height 16
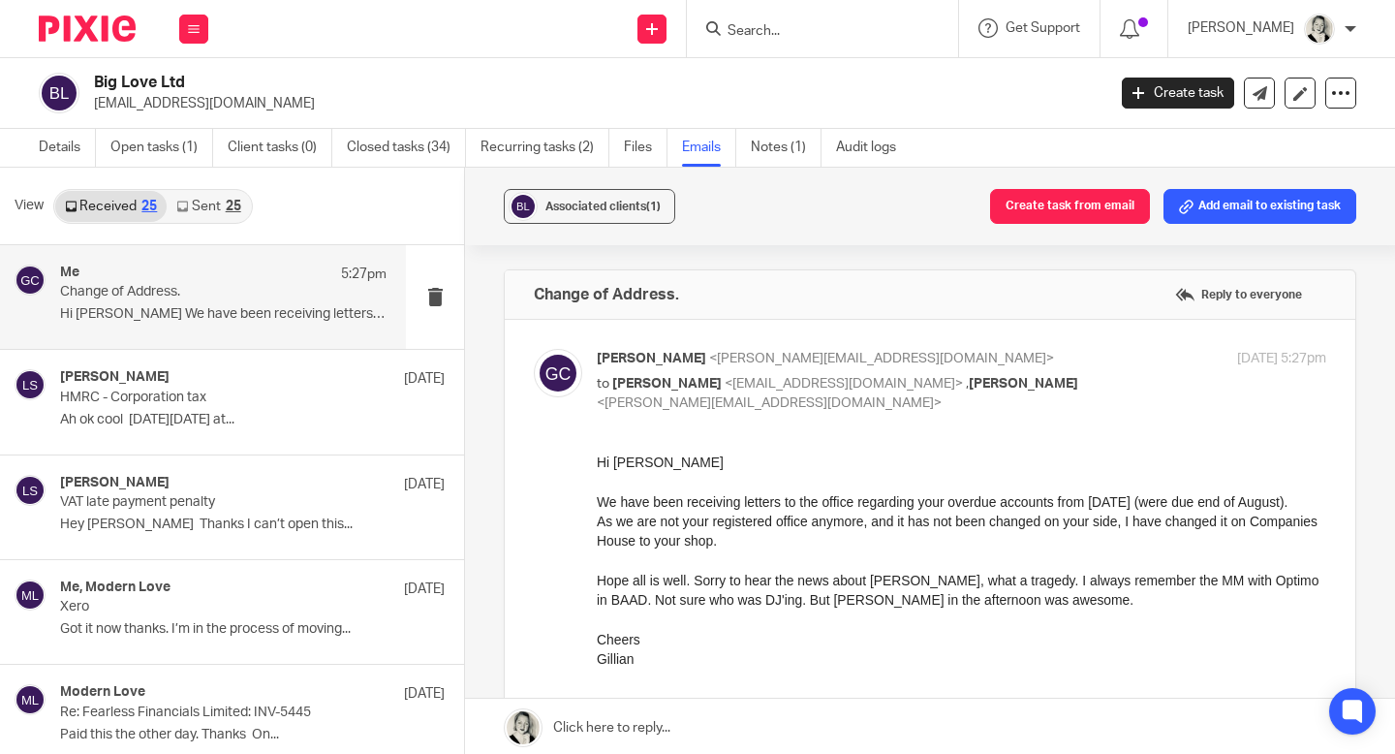
click at [632, 716] on link at bounding box center [930, 727] width 930 height 58
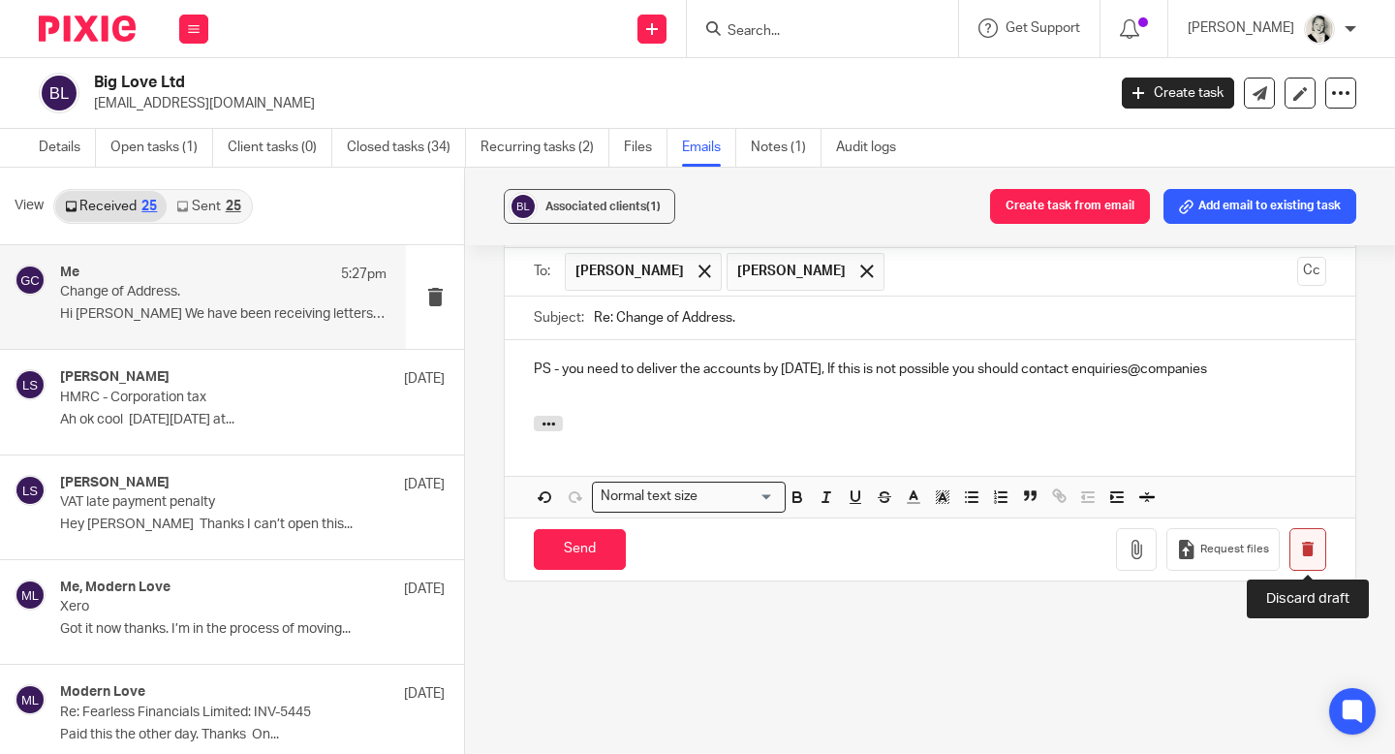
click at [1303, 551] on icon "button" at bounding box center [1307, 548] width 15 height 15
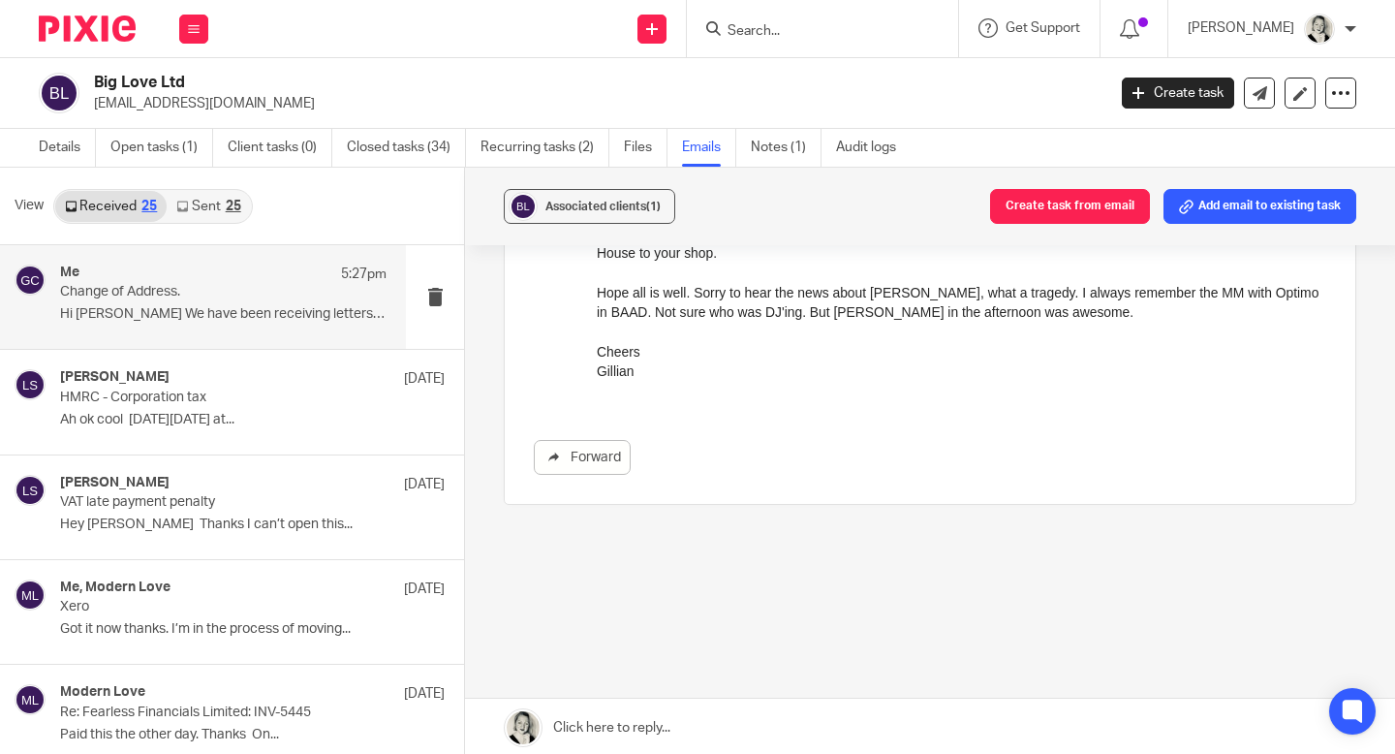
scroll to position [289, 0]
click at [198, 33] on icon at bounding box center [194, 29] width 12 height 12
click at [199, 118] on link "Email" at bounding box center [184, 118] width 32 height 14
